Goal: Information Seeking & Learning: Learn about a topic

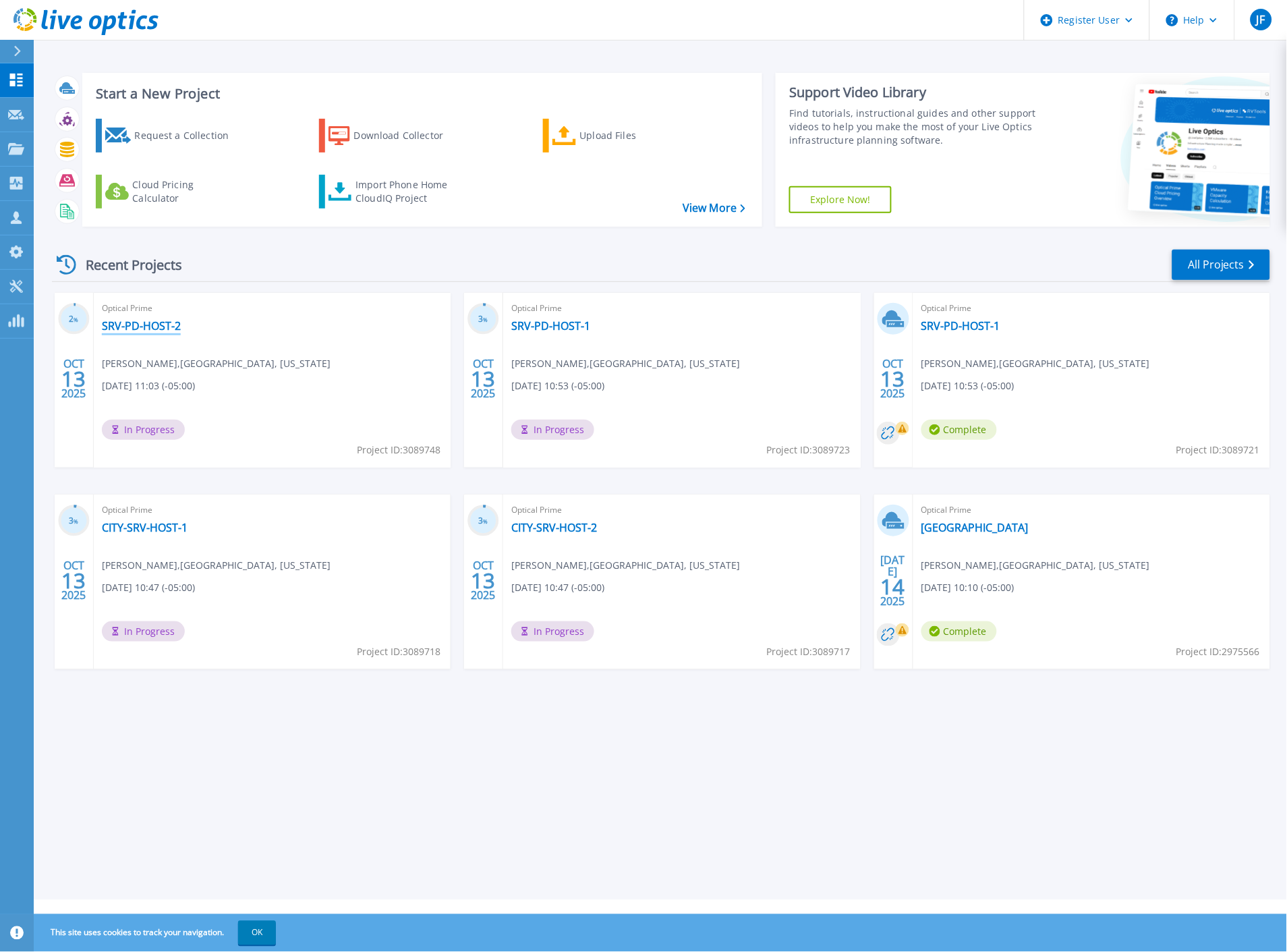
click at [147, 327] on link "SRV-PD-HOST-2" at bounding box center [141, 326] width 79 height 14
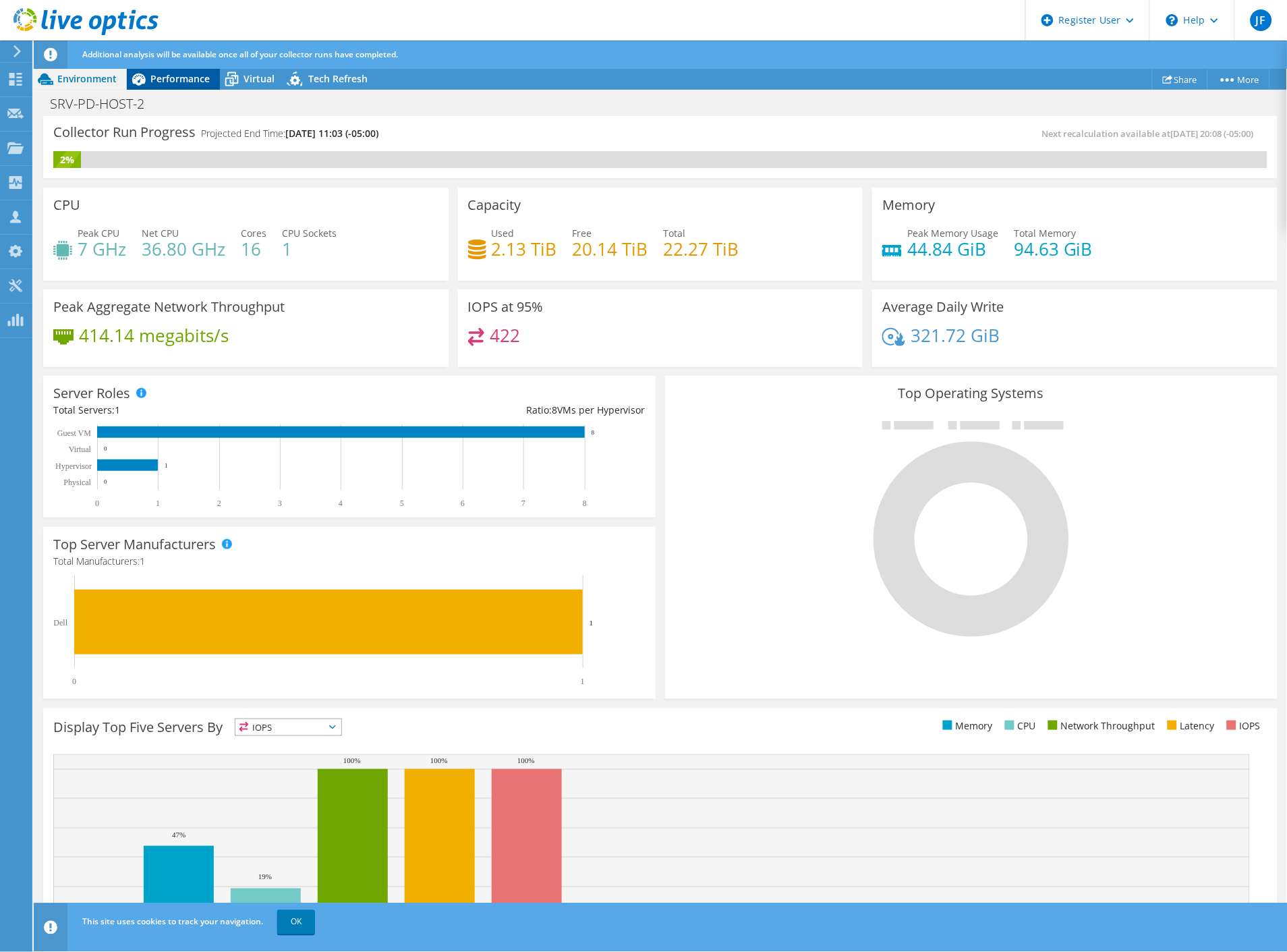
click at [191, 85] on div "Performance" at bounding box center [173, 79] width 93 height 21
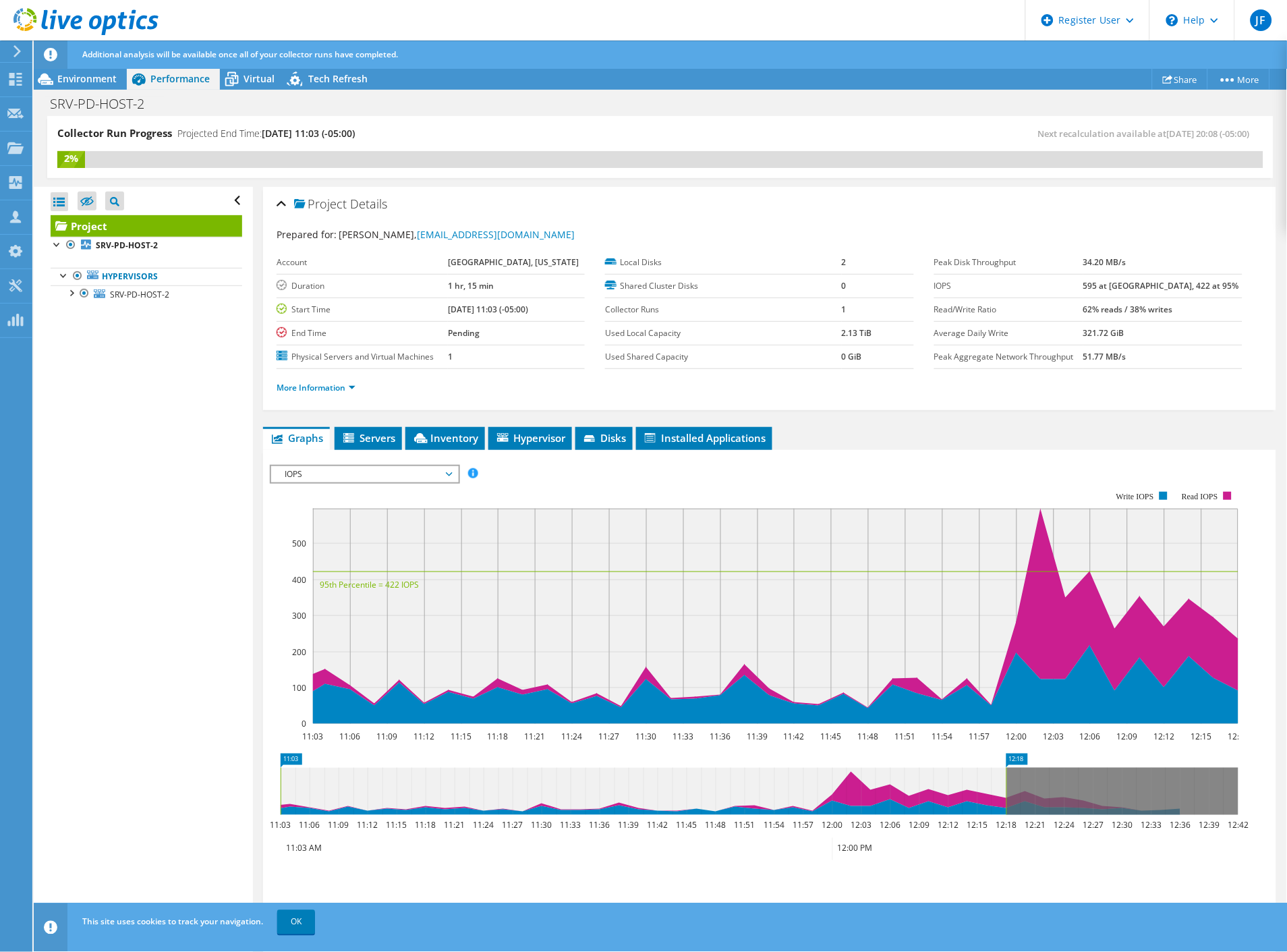
click at [349, 466] on span "IOPS" at bounding box center [365, 474] width 174 height 16
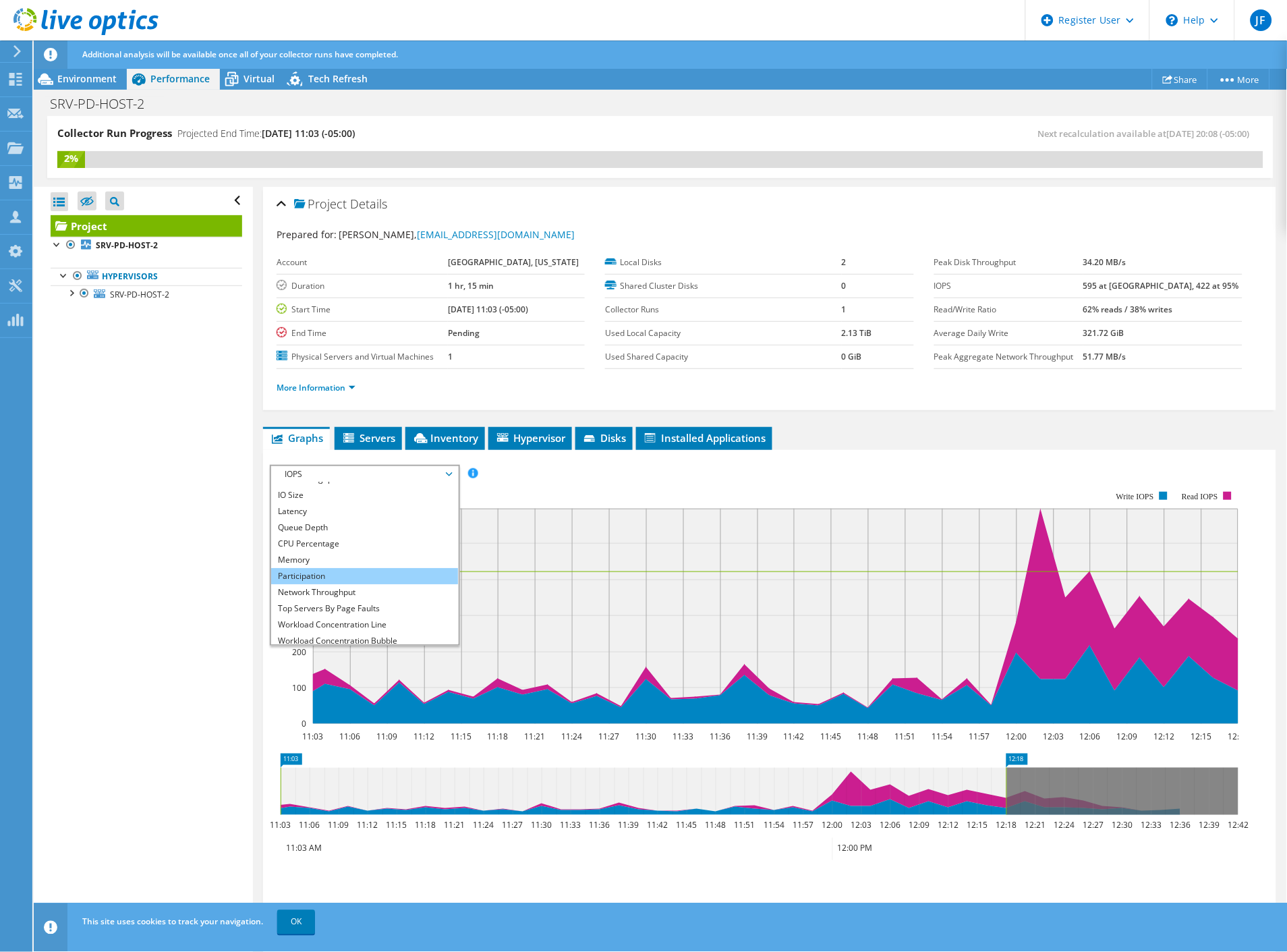
scroll to position [48, 0]
click at [346, 629] on li "All" at bounding box center [364, 637] width 187 height 16
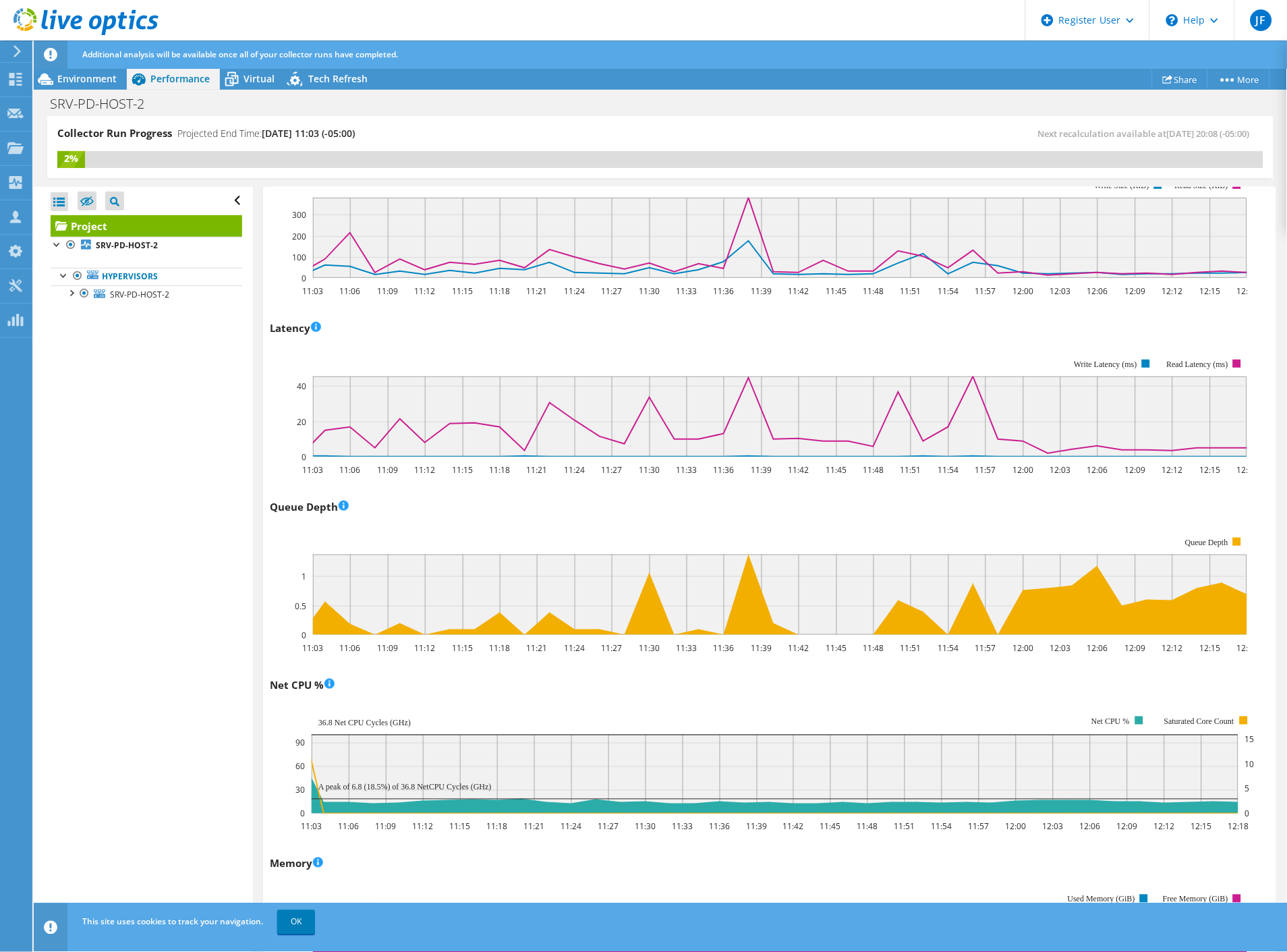
scroll to position [0, 0]
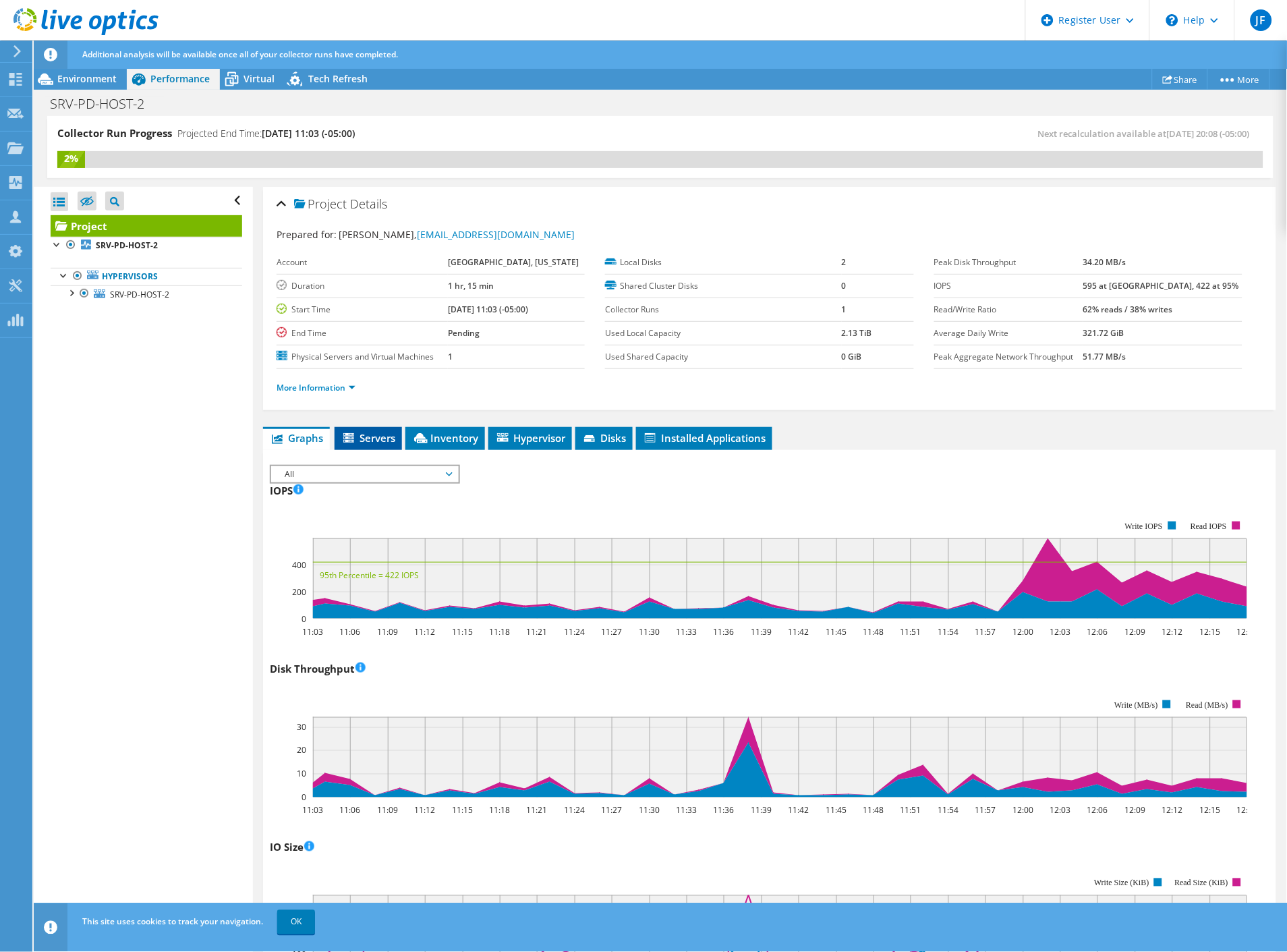
click at [393, 438] on span "Servers" at bounding box center [369, 438] width 54 height 14
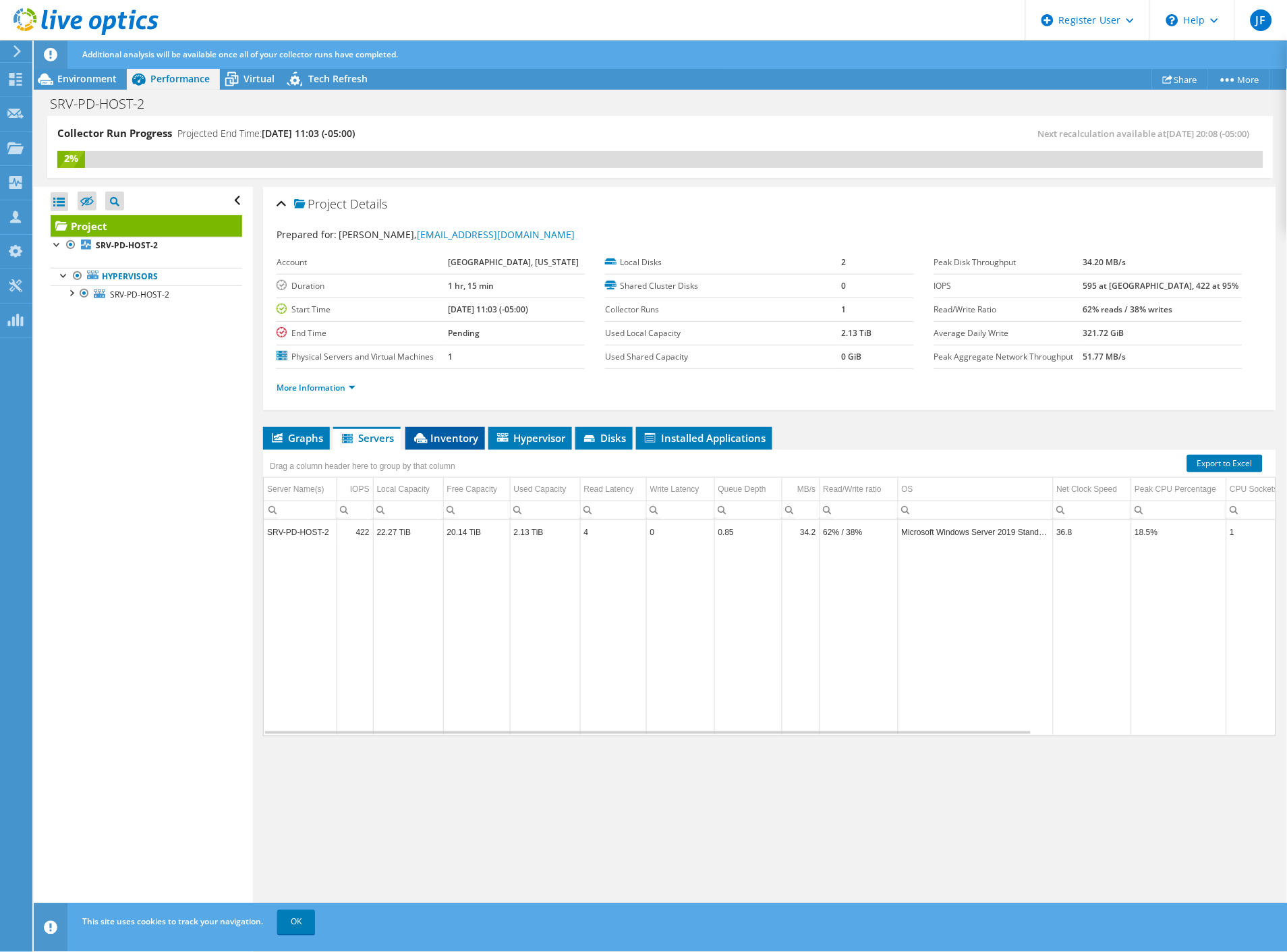
click at [455, 440] on span "Inventory" at bounding box center [445, 438] width 66 height 14
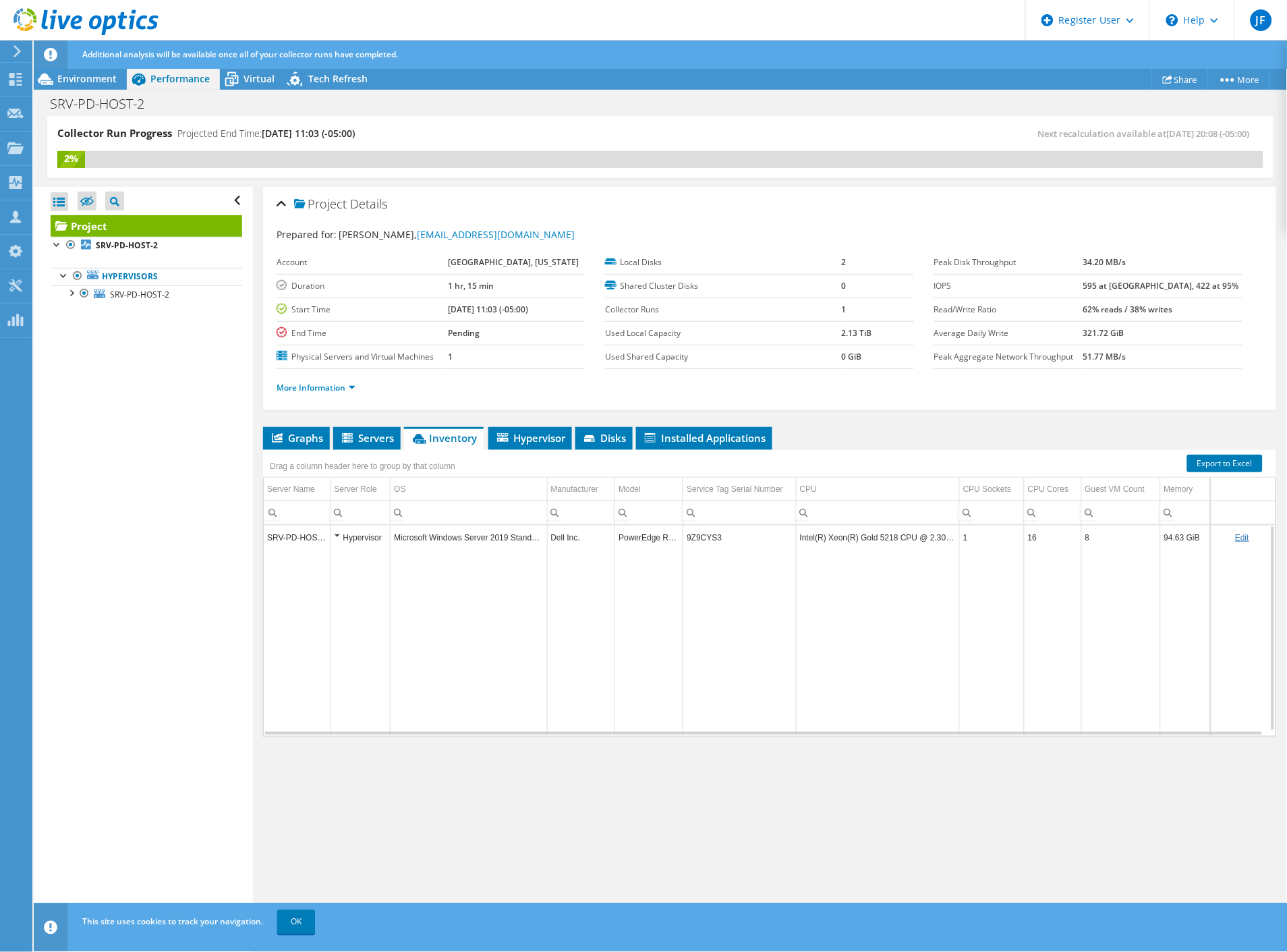
click at [698, 535] on td "9Z9CYS3" at bounding box center [740, 537] width 113 height 23
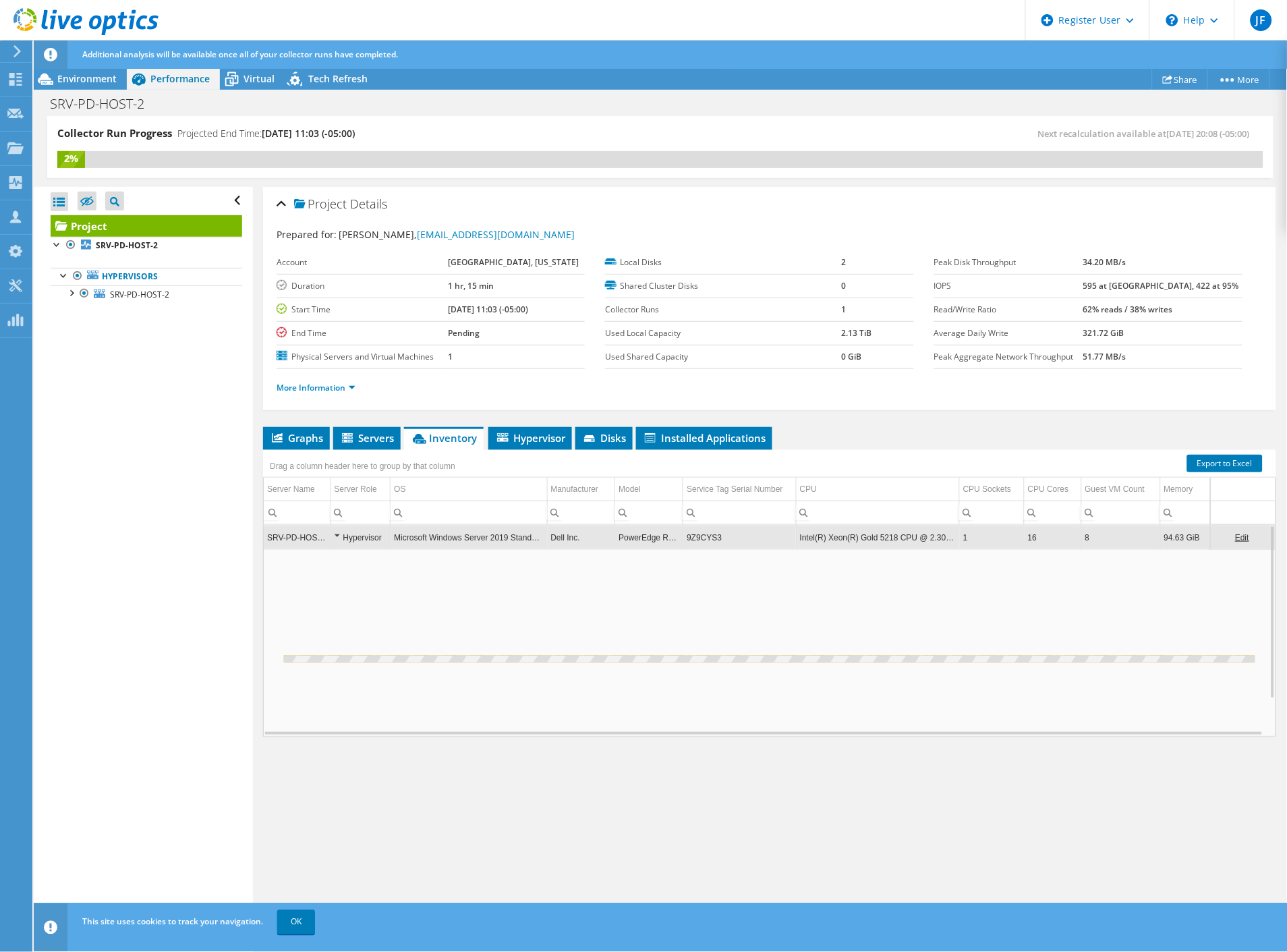
click at [698, 535] on td "9Z9CYS3" at bounding box center [740, 537] width 113 height 23
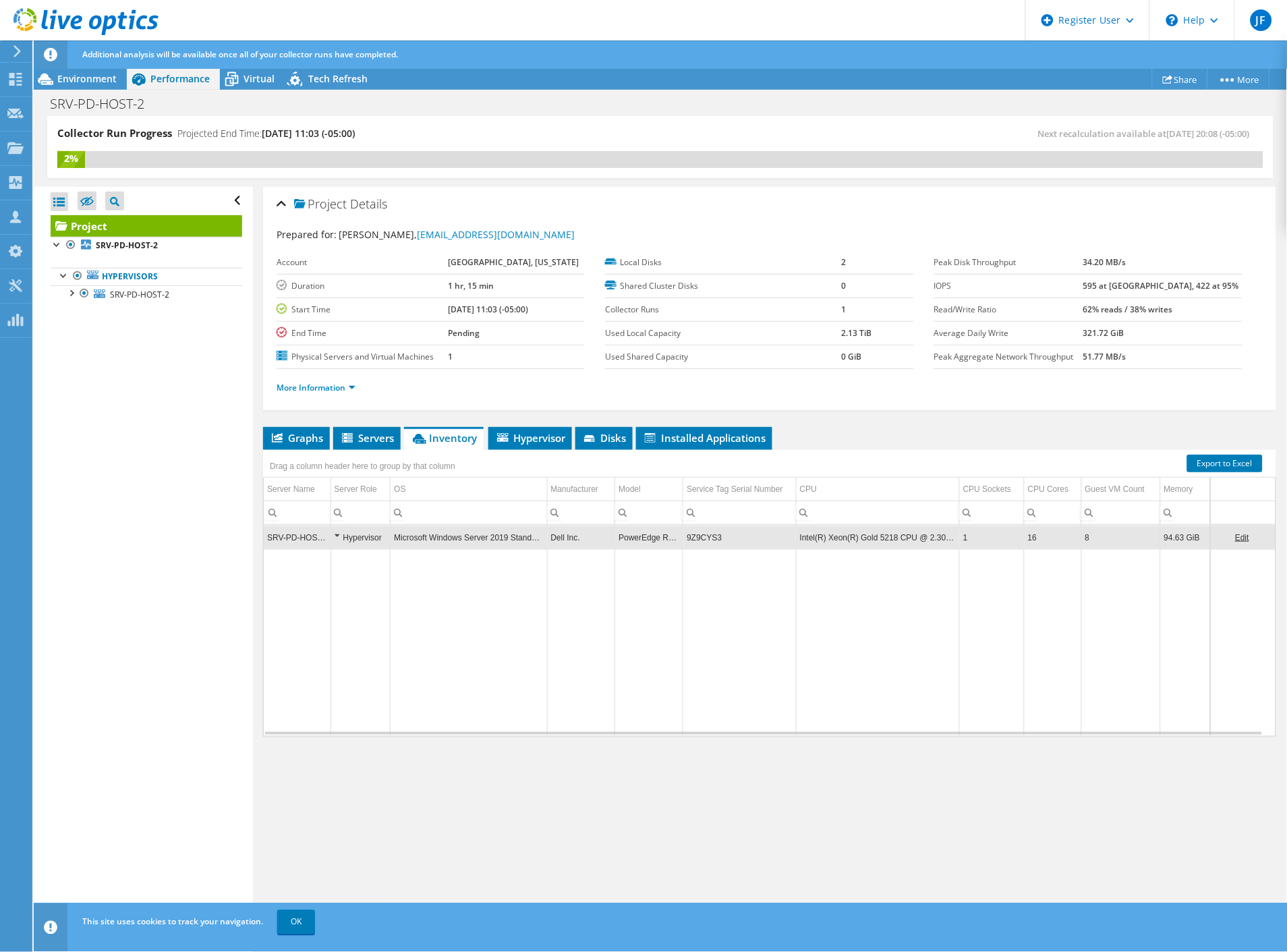
click at [697, 536] on td "9Z9CYS3" at bounding box center [740, 537] width 113 height 23
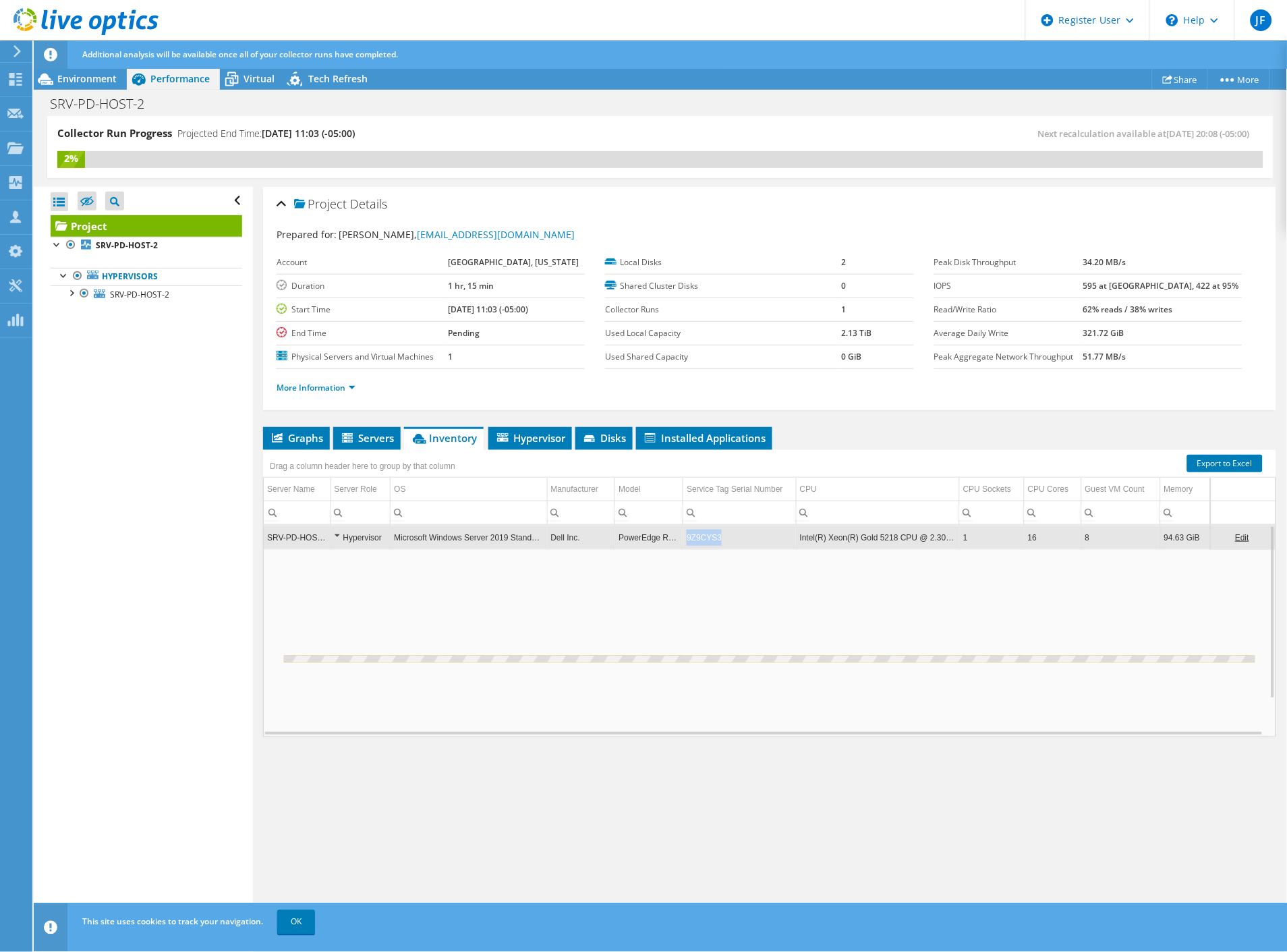
click at [697, 536] on td "9Z9CYS3" at bounding box center [740, 537] width 113 height 23
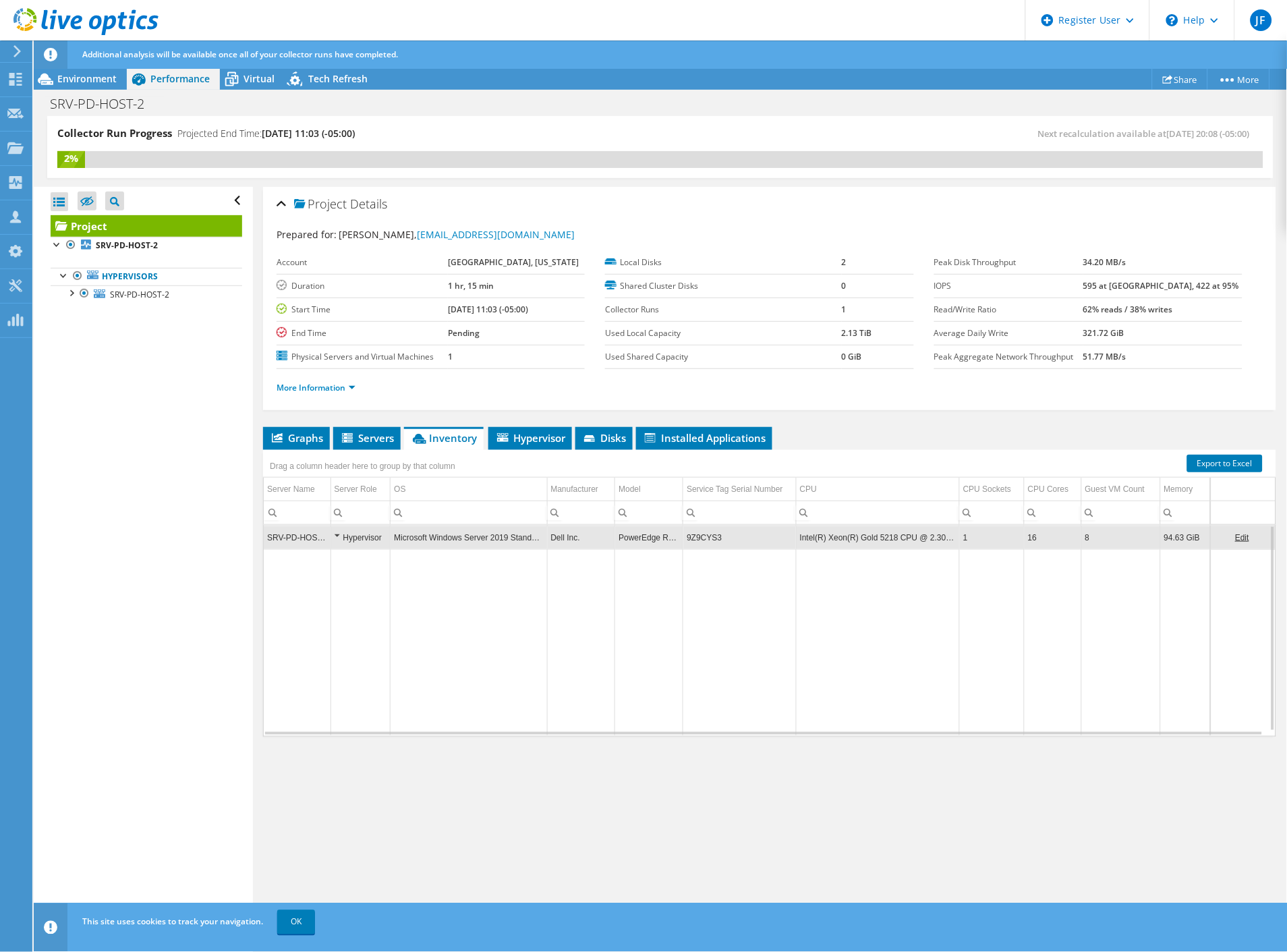
click at [697, 536] on td "9Z9CYS3" at bounding box center [740, 537] width 113 height 23
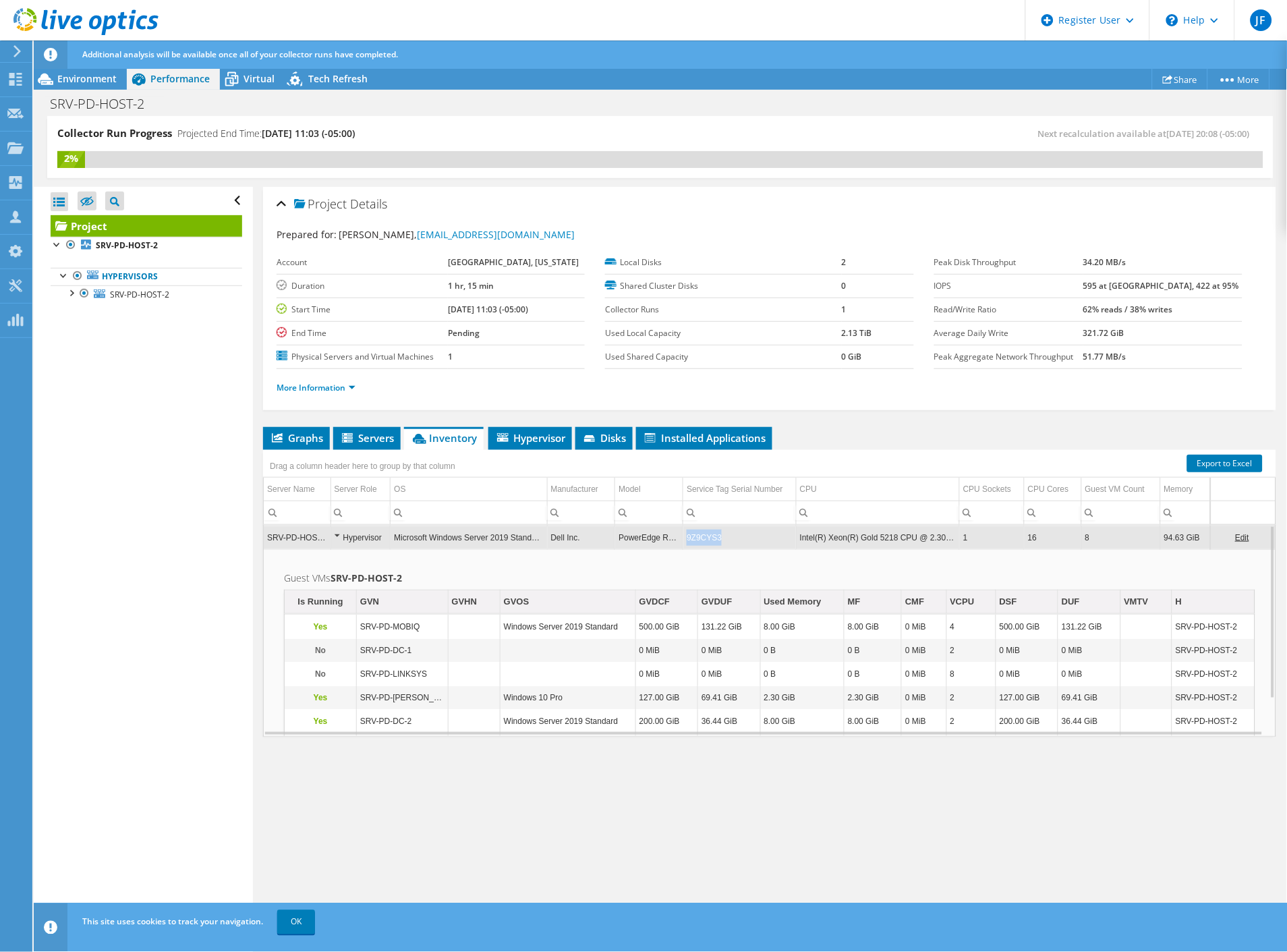
copy td "9Z9CYS3"
drag, startPoint x: 715, startPoint y: 536, endPoint x: 682, endPoint y: 537, distance: 33.0
click at [684, 537] on td "9Z9CYS3" at bounding box center [740, 537] width 113 height 23
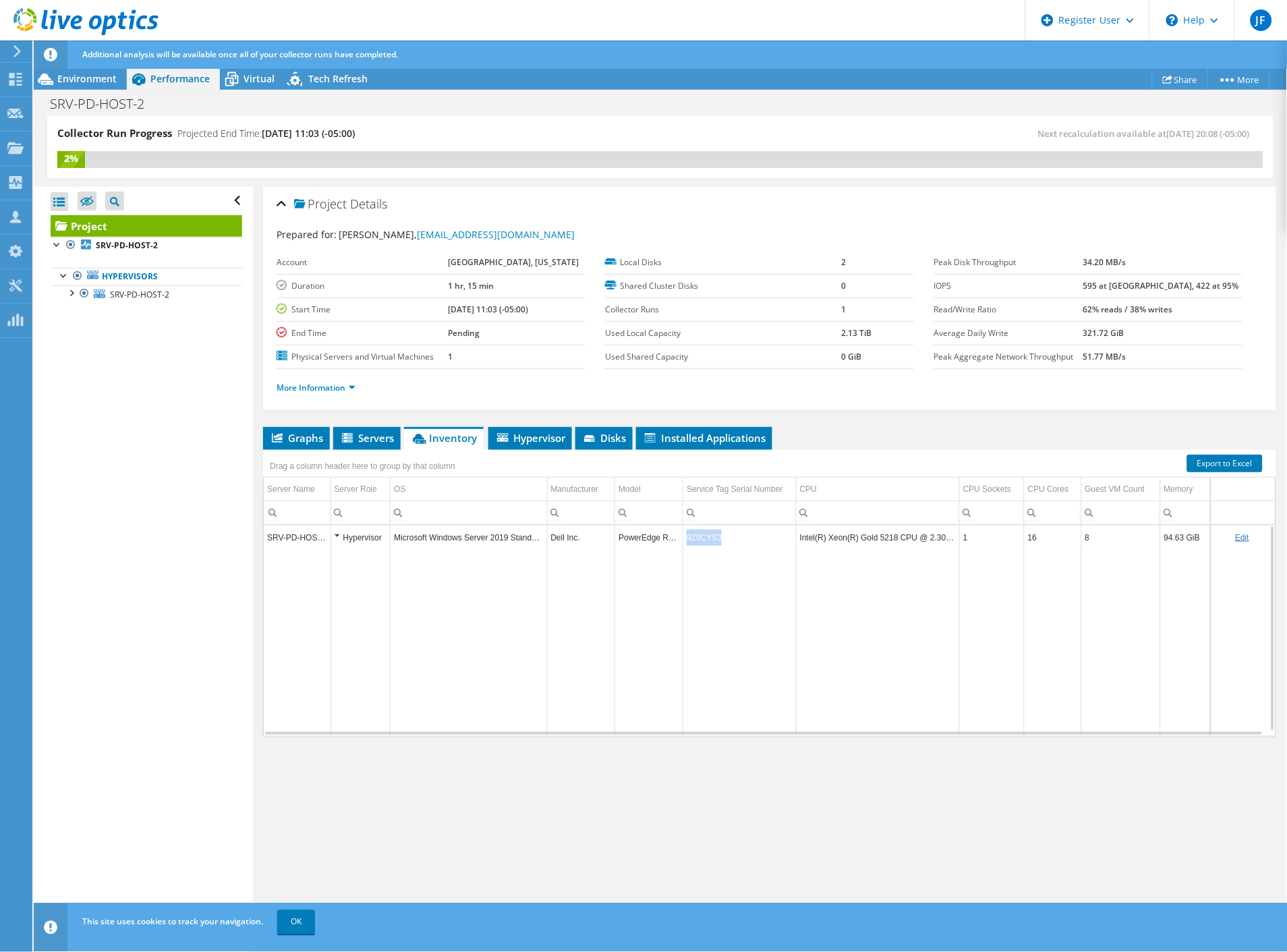
copy td "9Z9CYS3"
drag, startPoint x: 713, startPoint y: 536, endPoint x: 682, endPoint y: 537, distance: 31.0
click at [684, 537] on td "9Z9CYS3" at bounding box center [740, 537] width 113 height 23
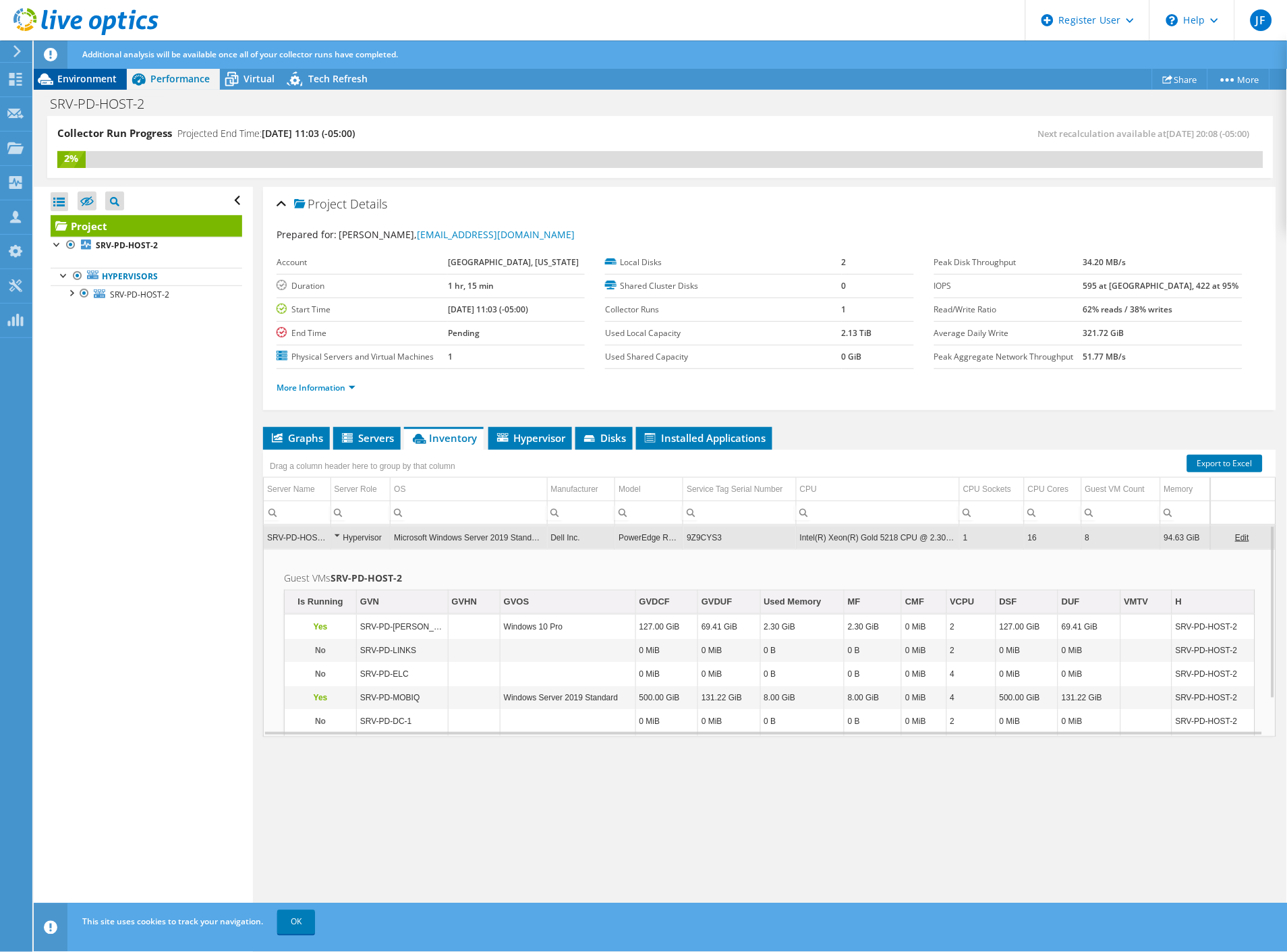
click at [107, 85] on span "Environment" at bounding box center [87, 78] width 59 height 13
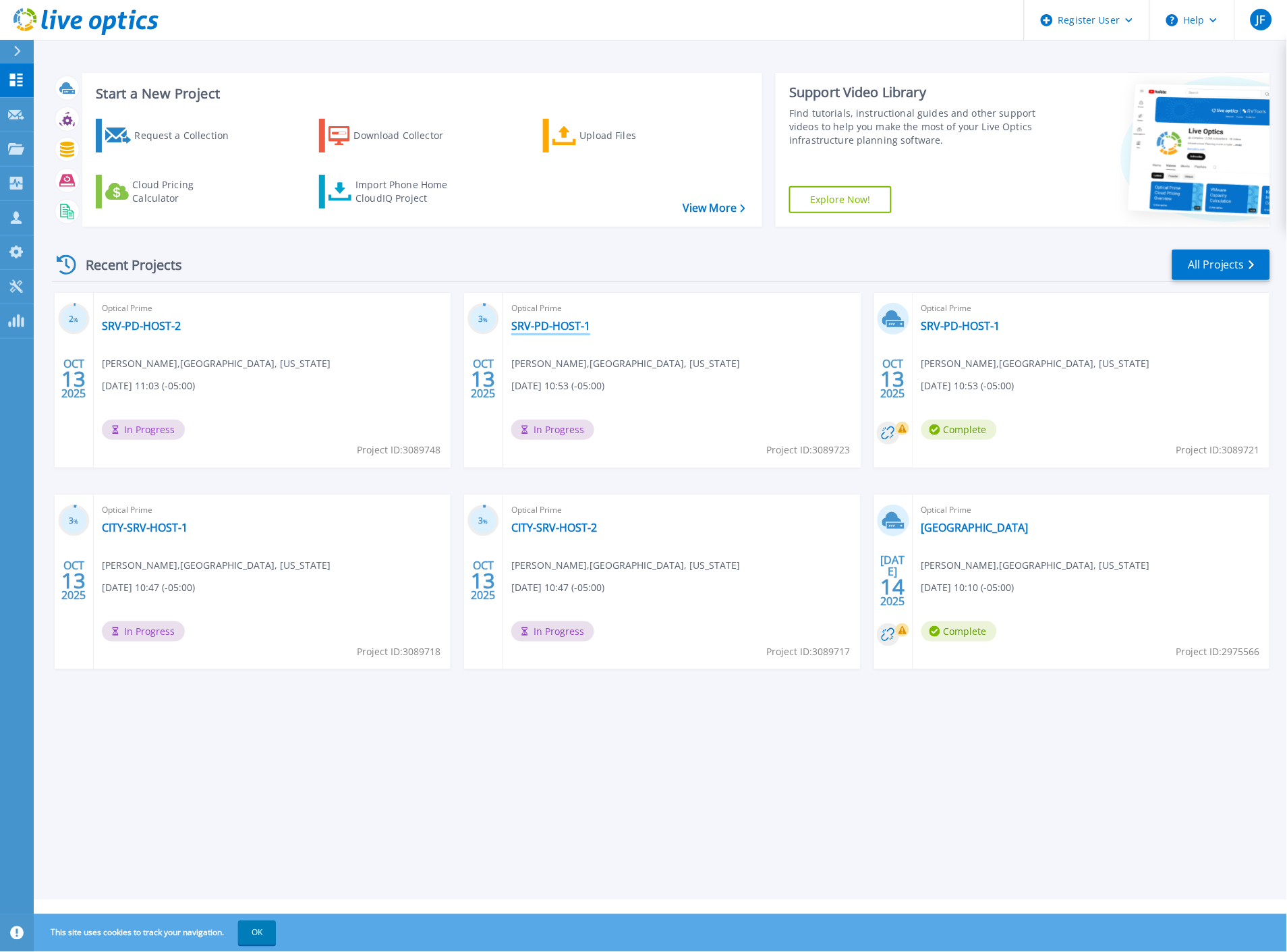
click at [544, 328] on link "SRV-PD-HOST-1" at bounding box center [551, 326] width 79 height 14
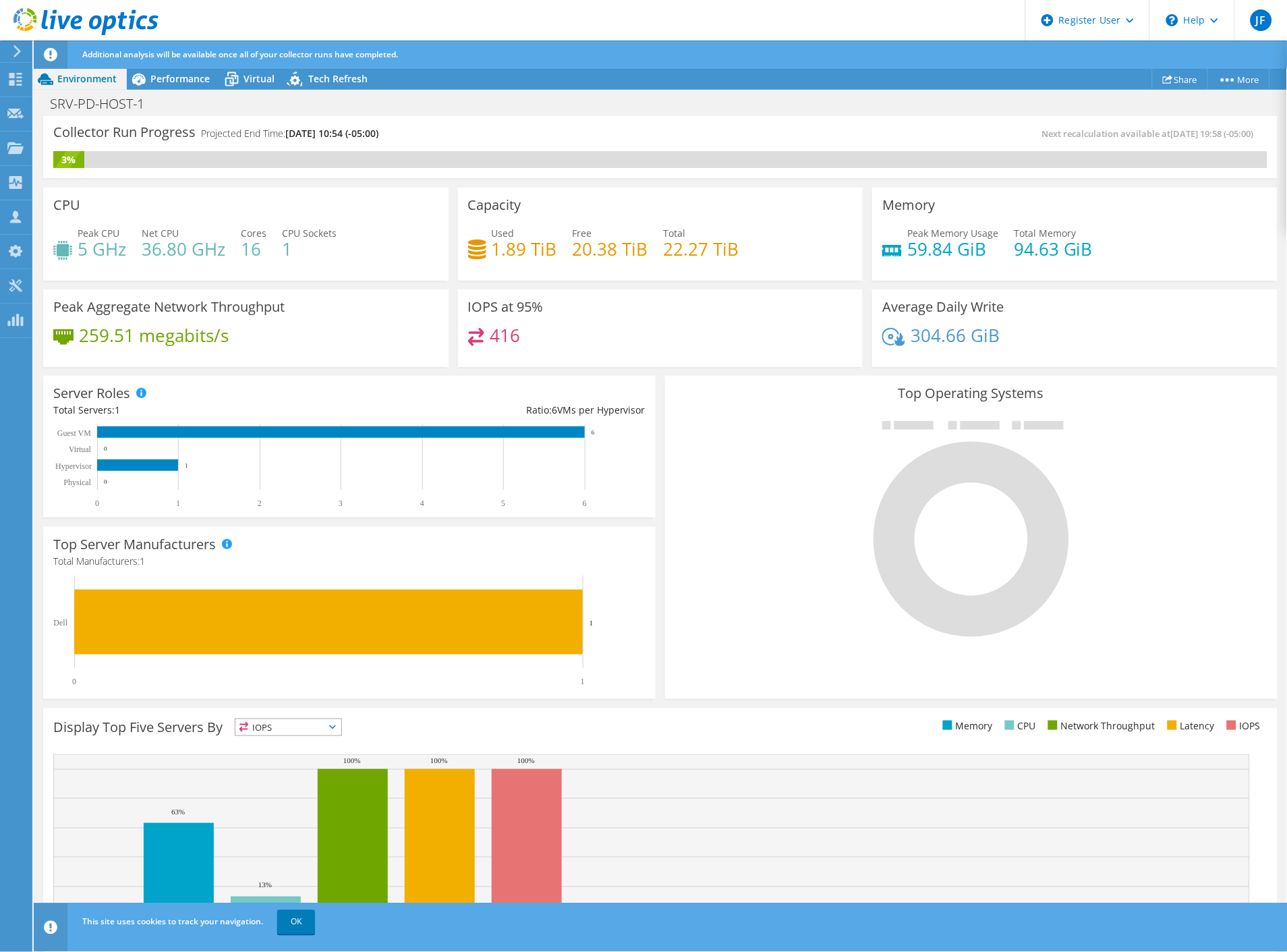
scroll to position [27, 0]
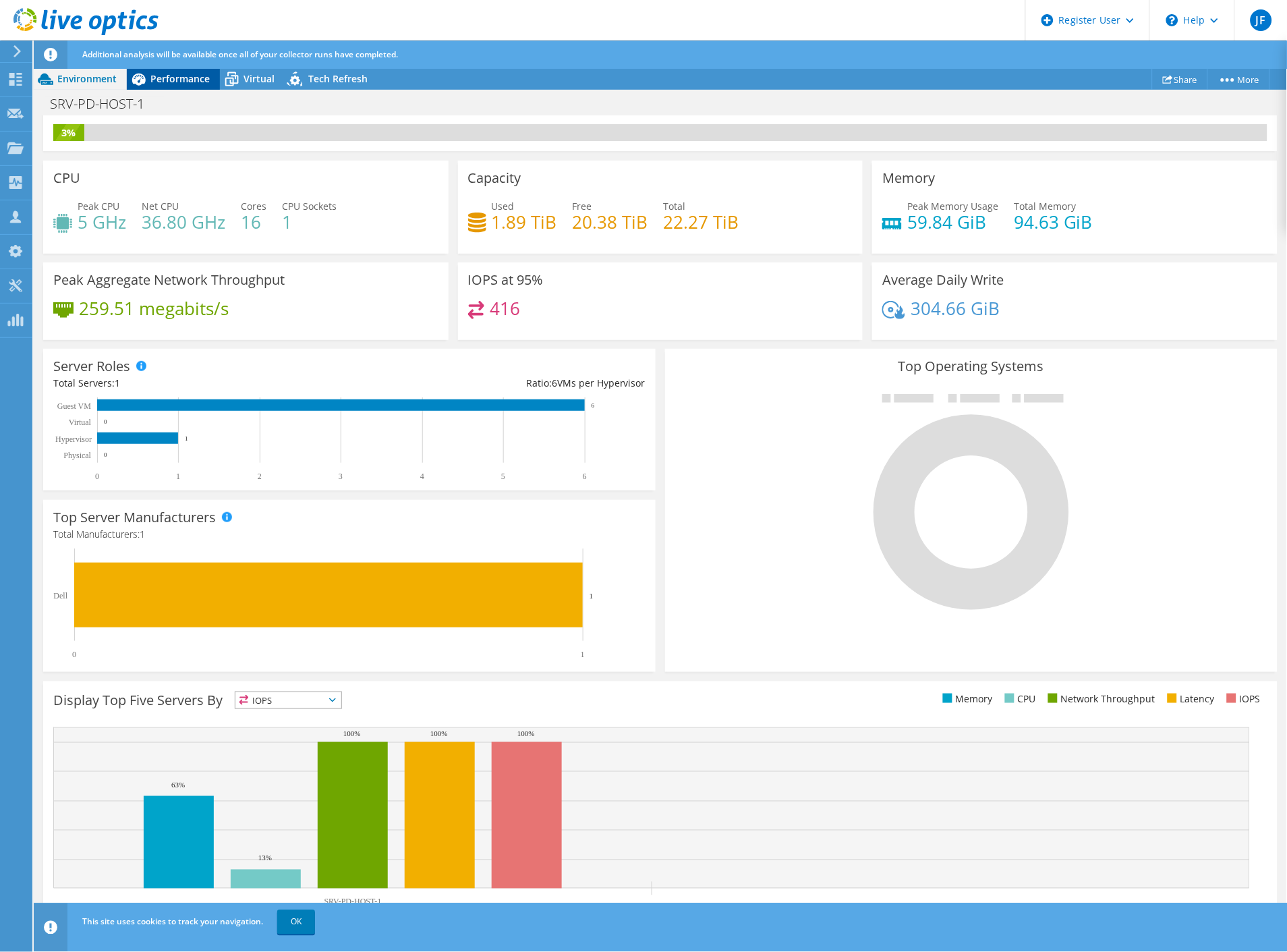
click at [192, 82] on span "Performance" at bounding box center [179, 78] width 59 height 13
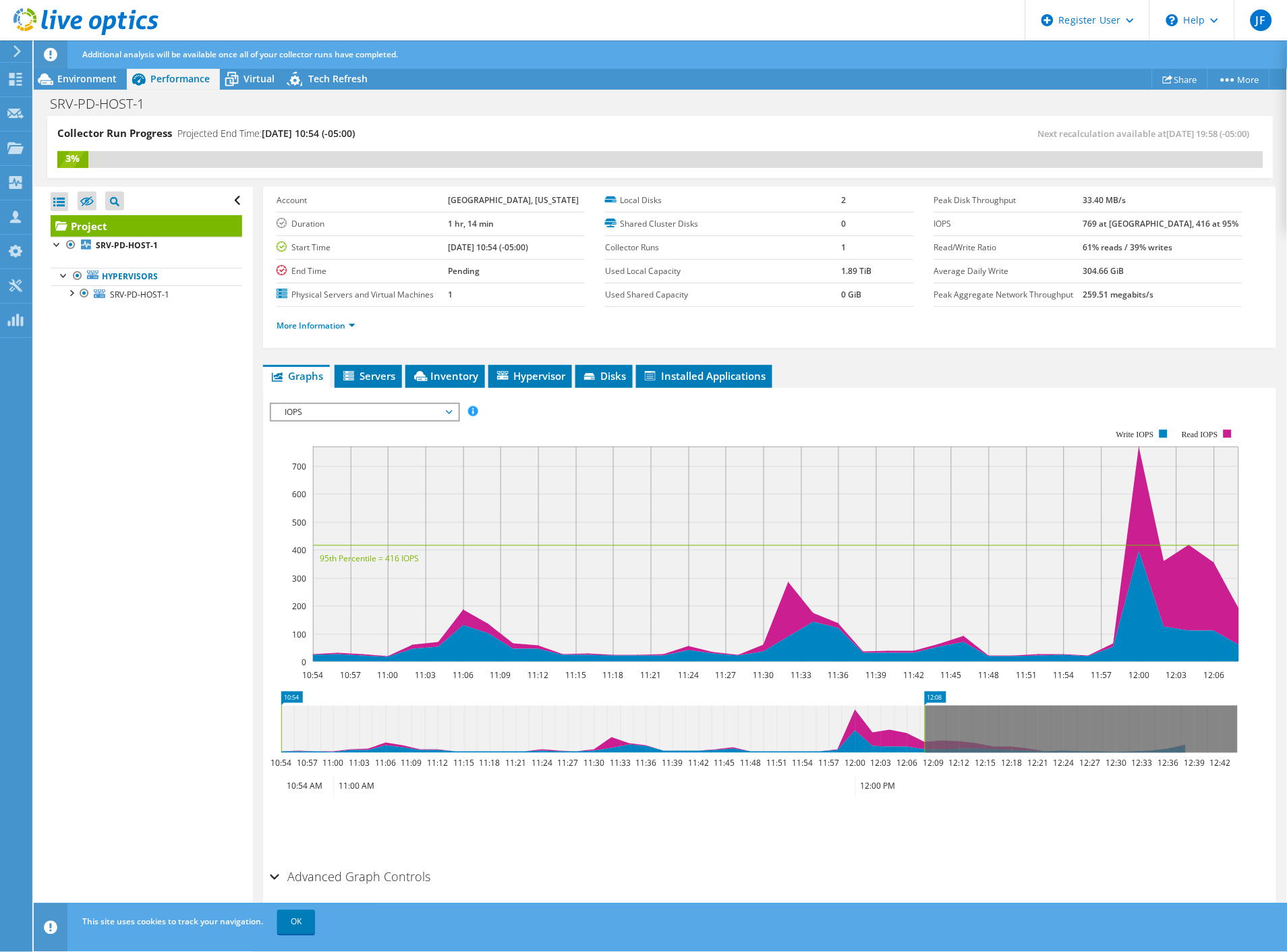
click at [438, 413] on span "IOPS" at bounding box center [365, 412] width 174 height 16
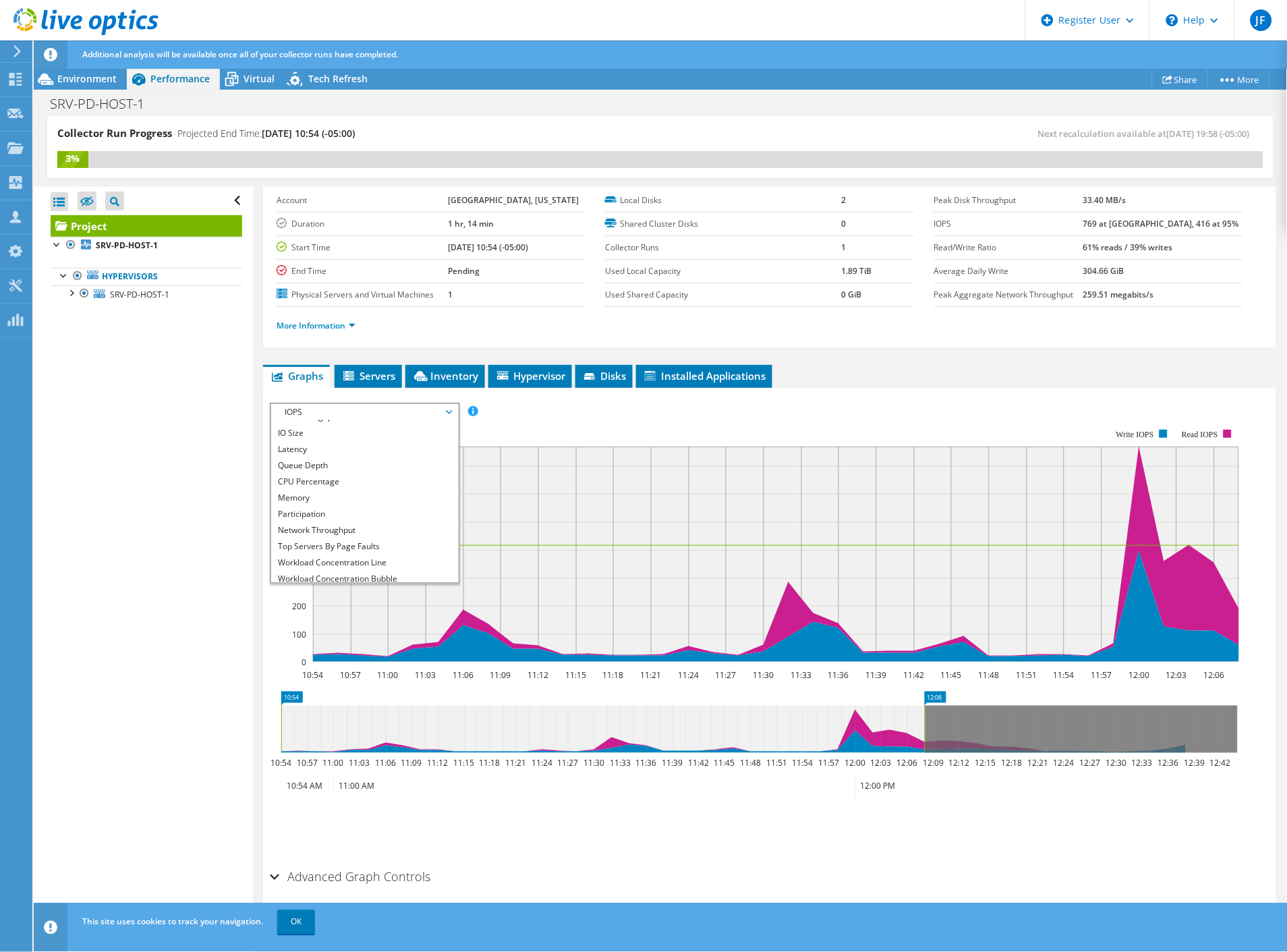
scroll to position [48, 0]
click at [351, 567] on li "All" at bounding box center [364, 575] width 187 height 16
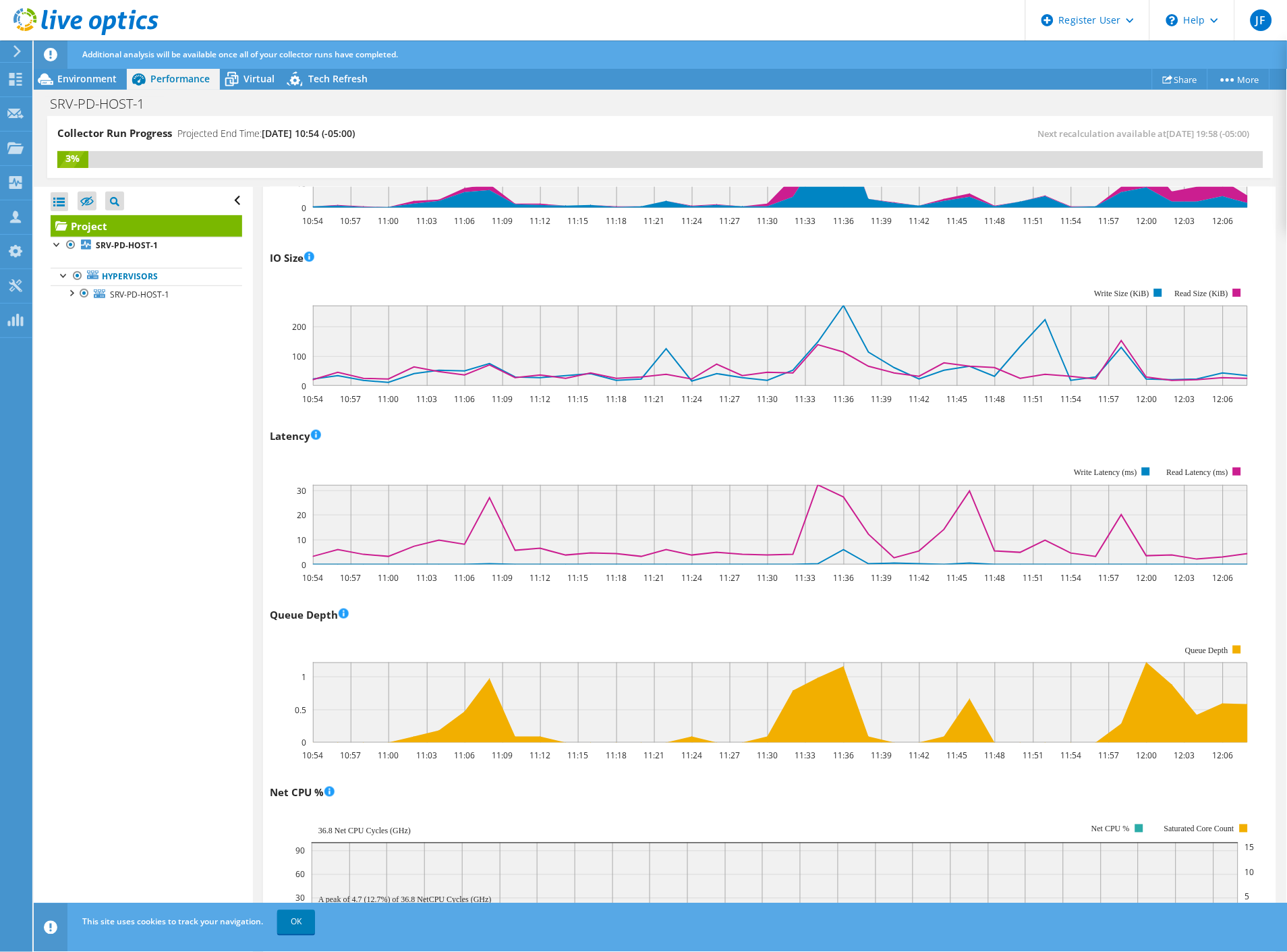
scroll to position [0, 0]
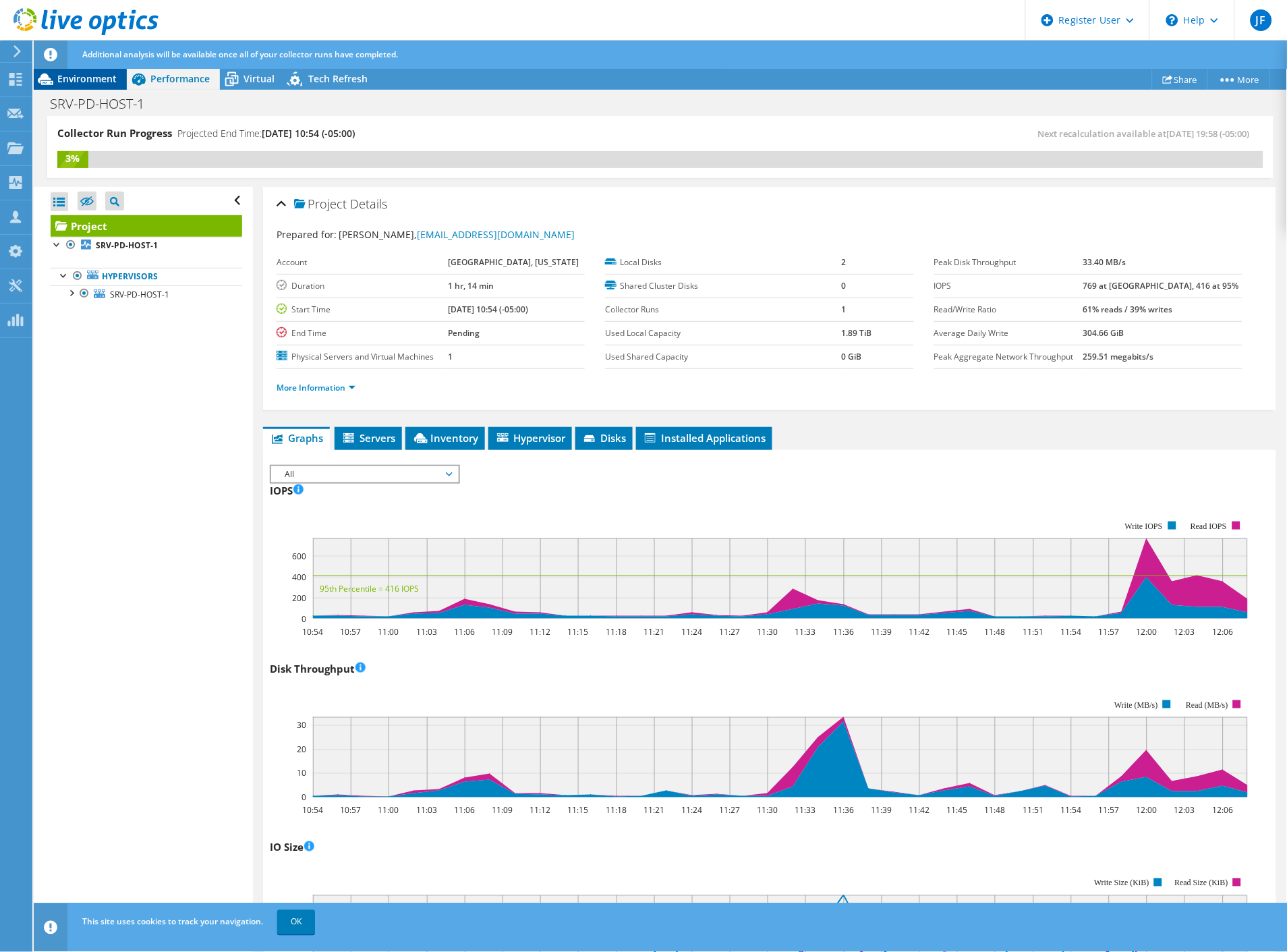
click at [102, 86] on div "Environment" at bounding box center [80, 79] width 93 height 21
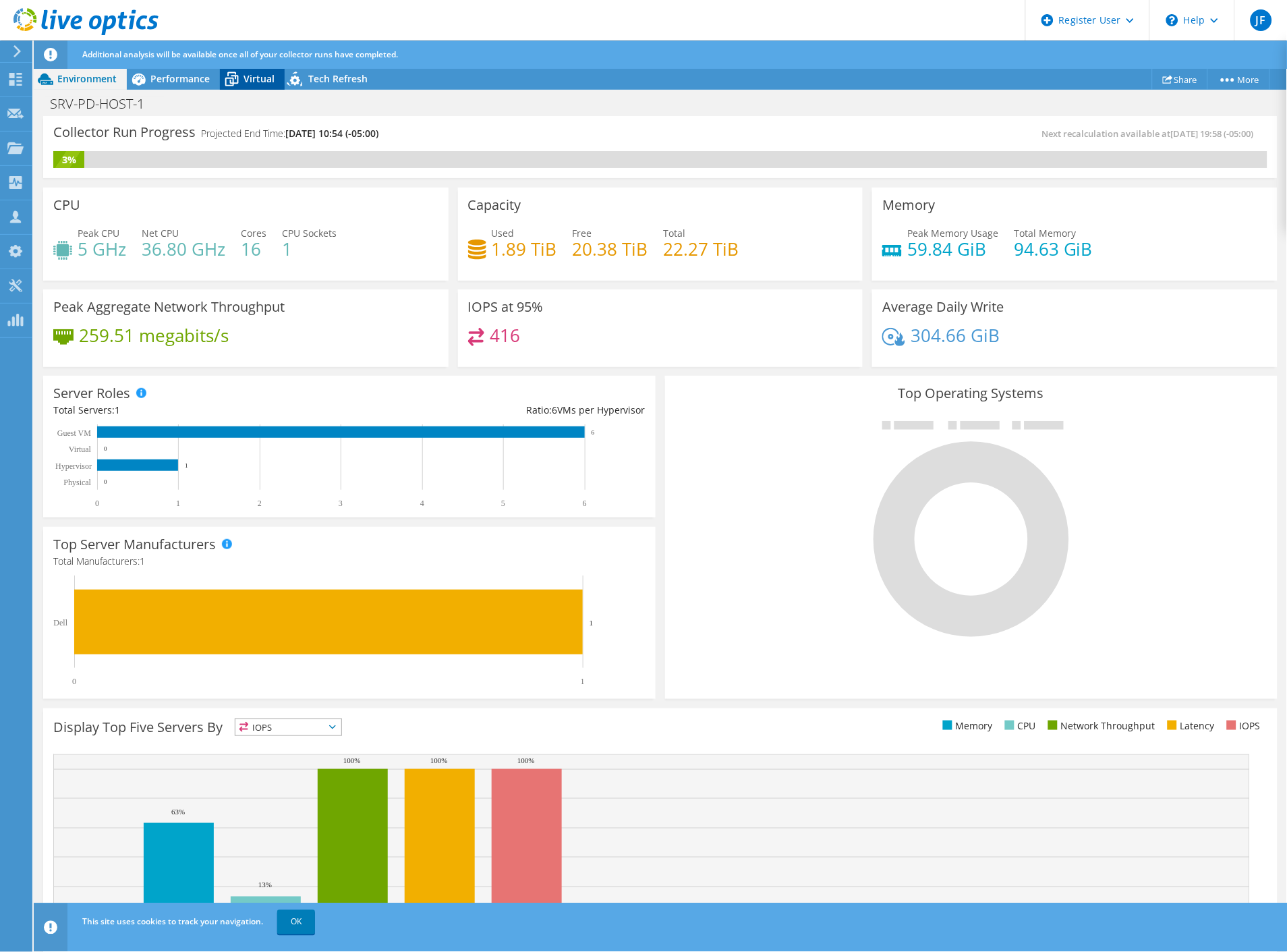
click at [259, 88] on div "Virtual" at bounding box center [252, 79] width 65 height 21
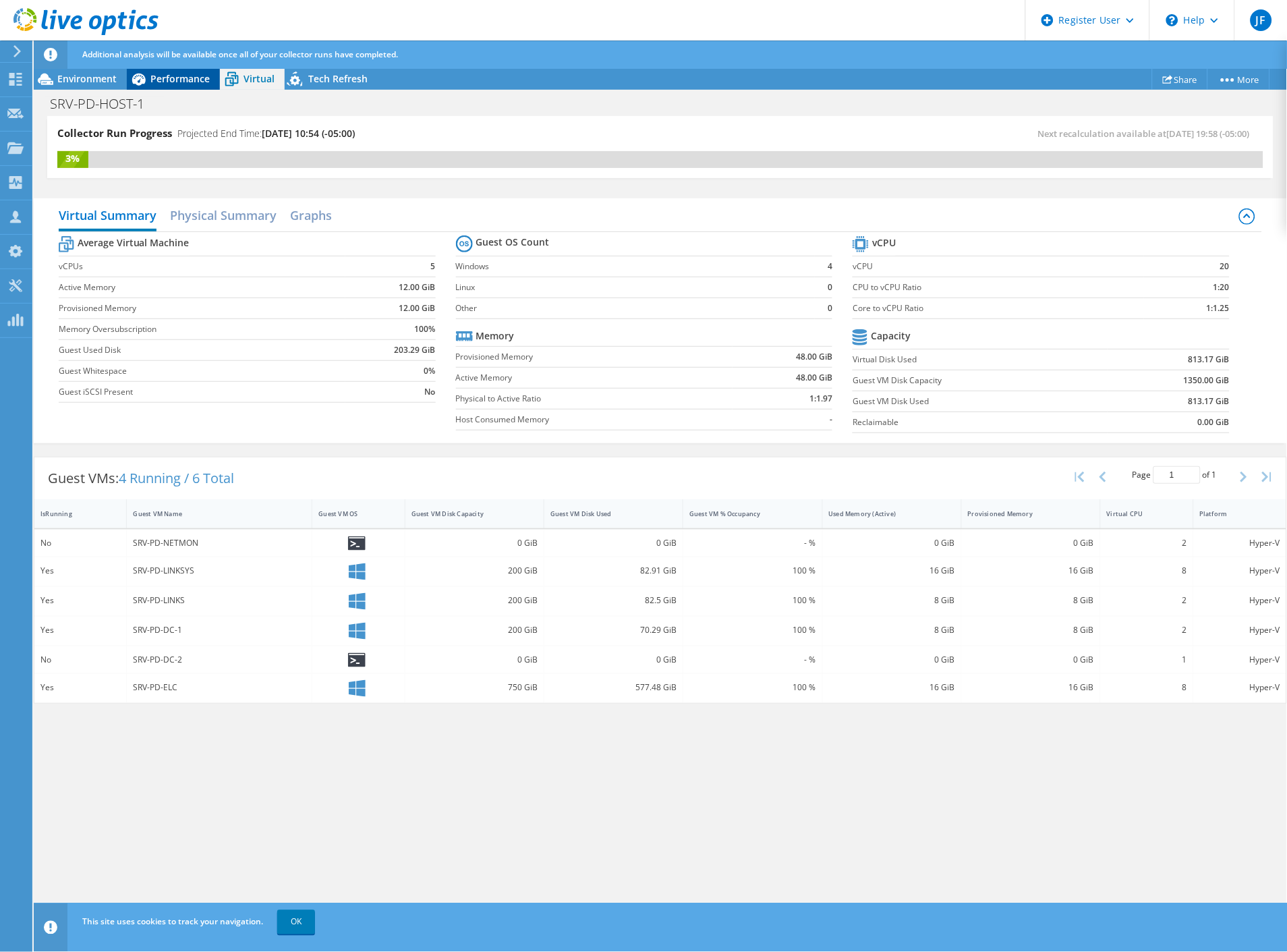
click at [136, 76] on icon at bounding box center [139, 79] width 14 height 12
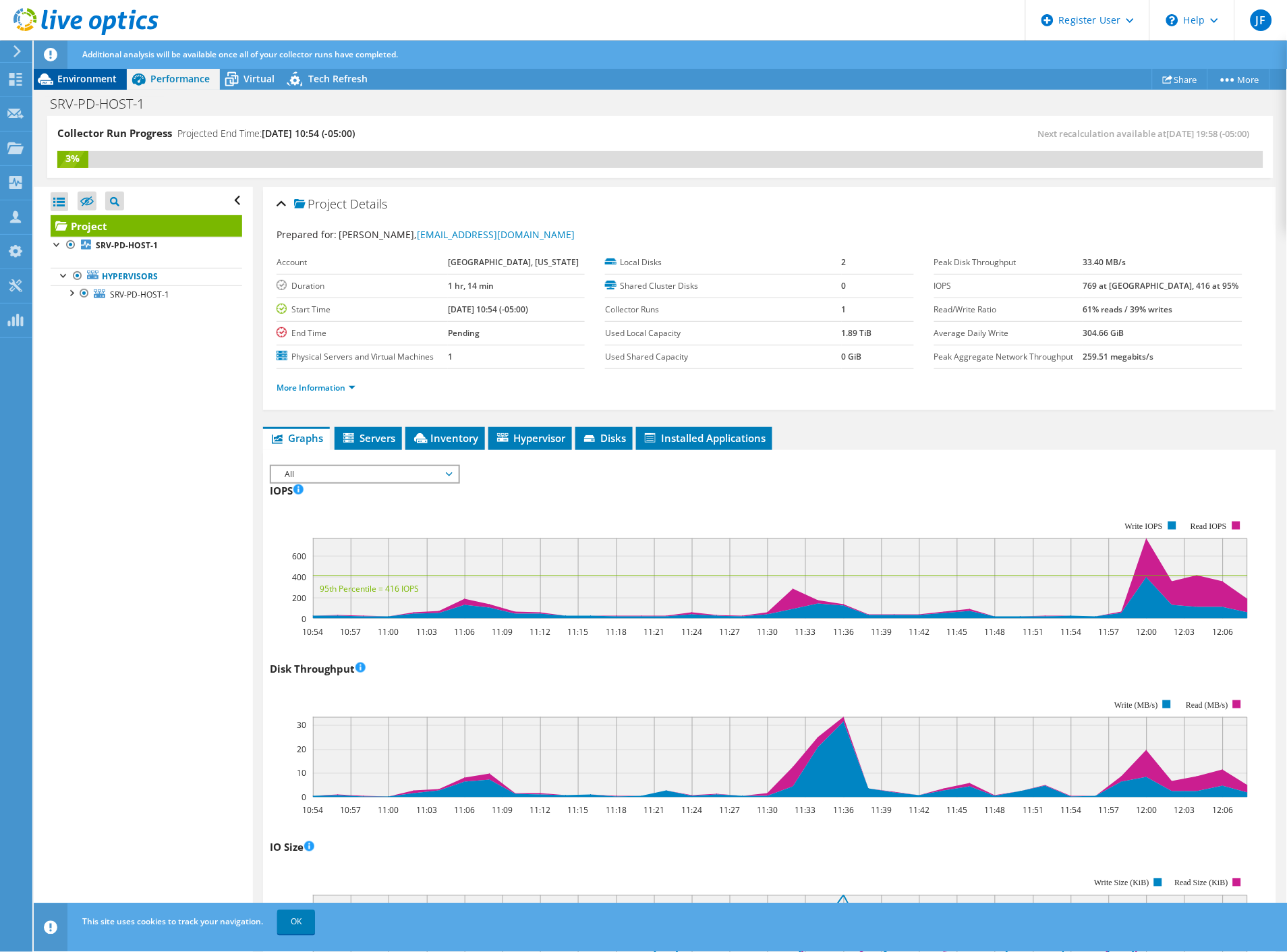
click at [112, 79] on span "Environment" at bounding box center [87, 78] width 59 height 13
